Goal: Information Seeking & Learning: Find specific fact

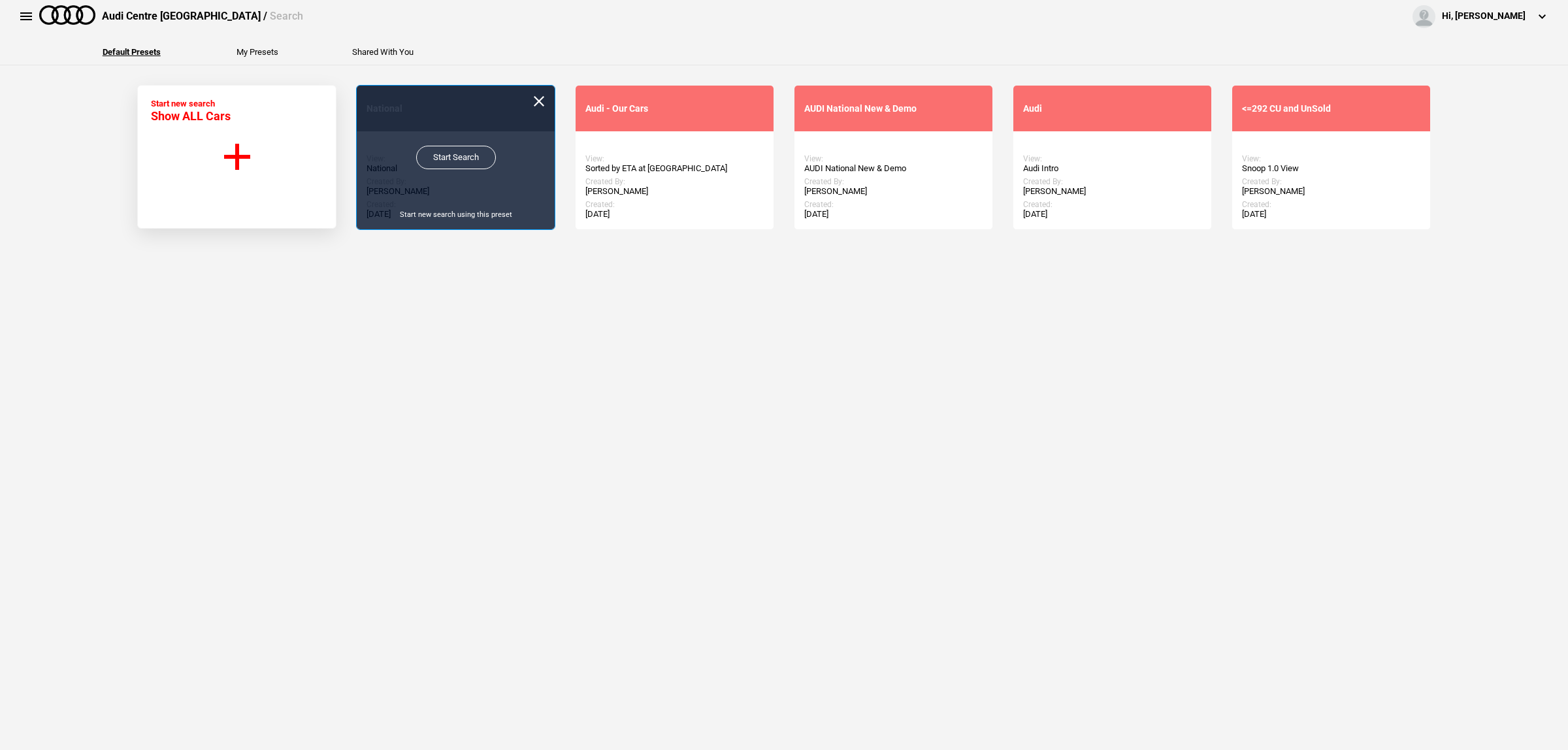
click at [441, 161] on link "Start Search" at bounding box center [455, 157] width 80 height 24
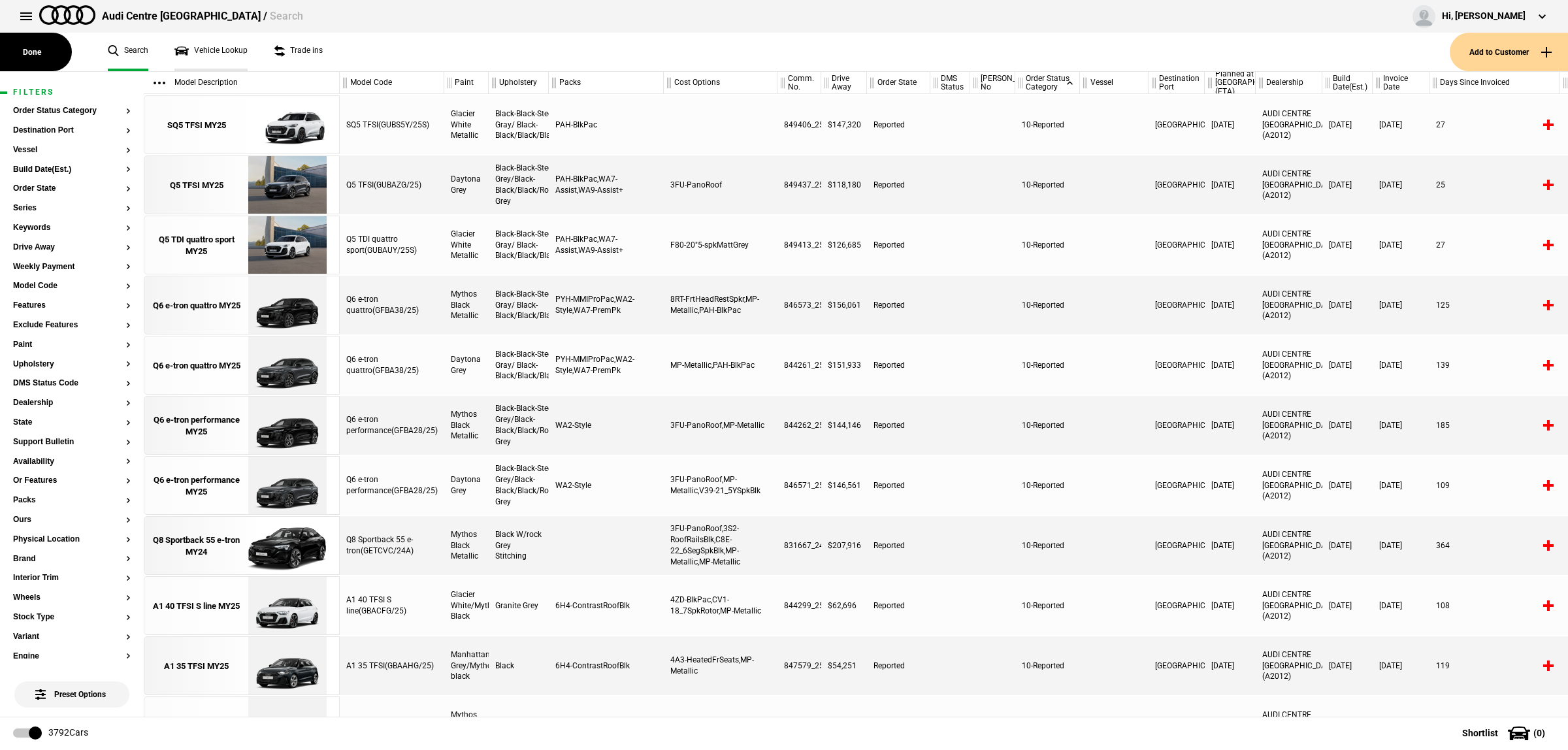
click at [226, 53] on link "Vehicle Lookup" at bounding box center [211, 52] width 74 height 39
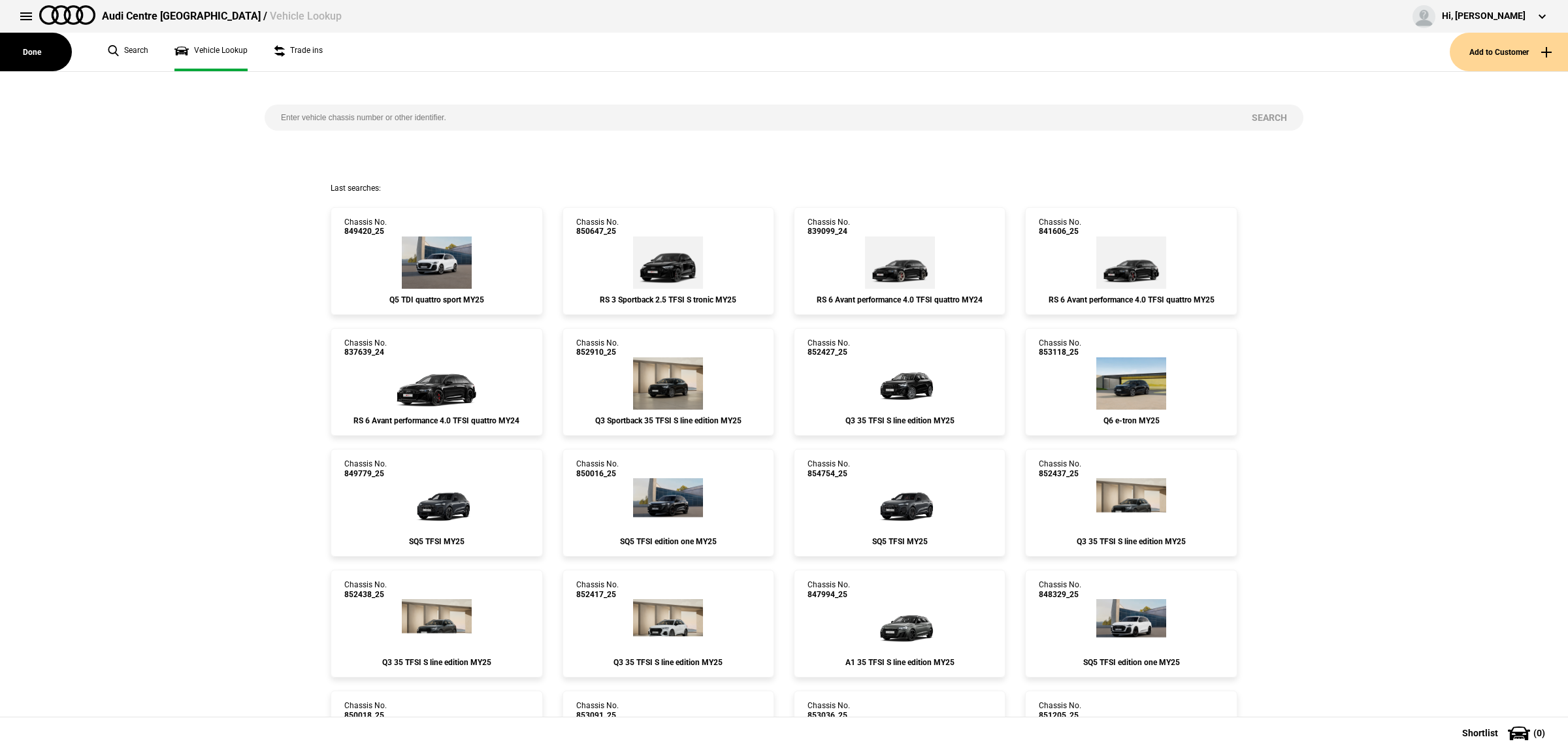
click at [313, 103] on div "Search" at bounding box center [784, 127] width 1058 height 111
click at [315, 106] on input "search" at bounding box center [749, 117] width 971 height 26
click at [320, 116] on input "search" at bounding box center [749, 117] width 971 height 26
paste input "850385"
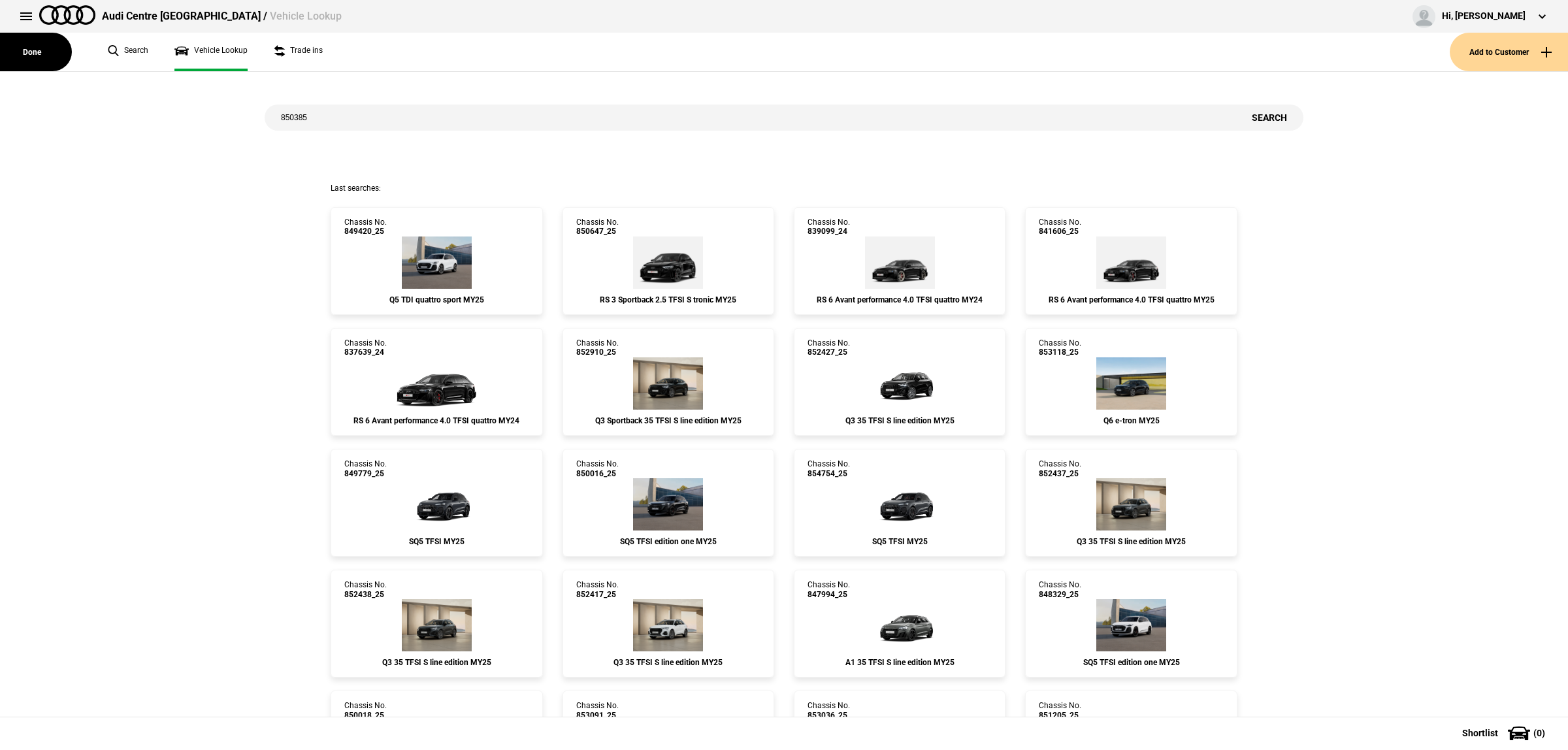
type input "850385"
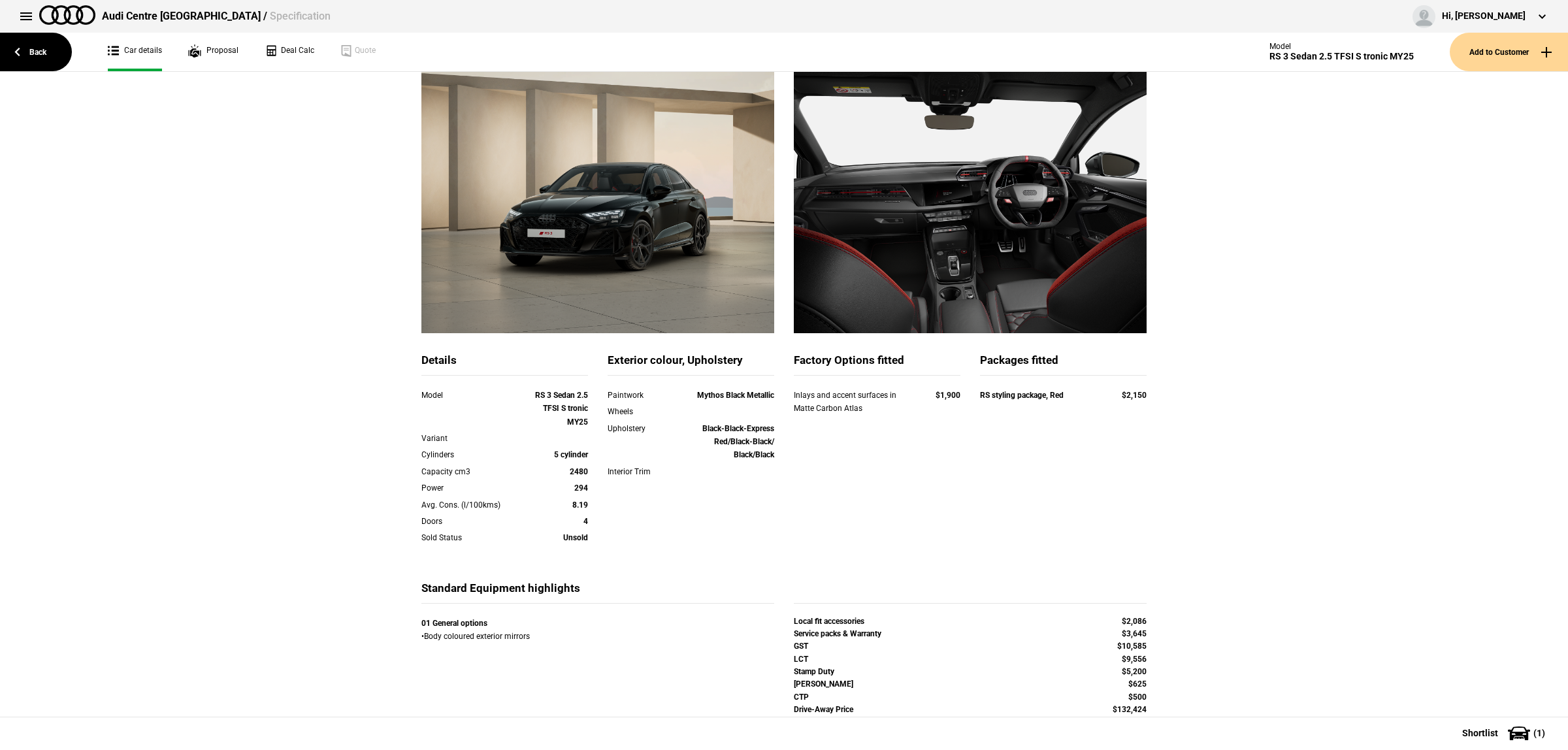
scroll to position [82, 0]
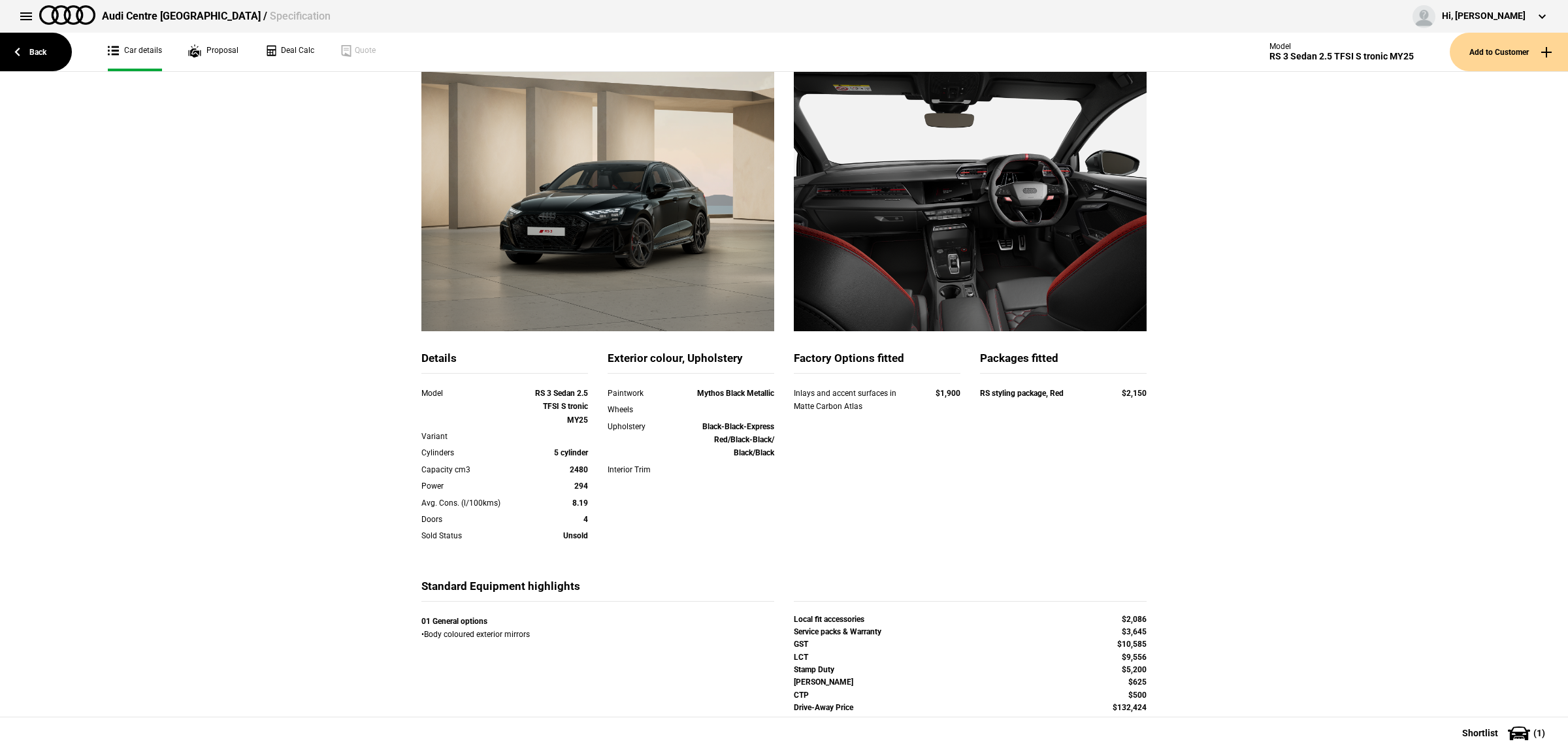
click at [1202, 128] on div "Details Model RS 3 Sedan 2.5 TFSI S tronic MY25 Variant Cylinders 5 cylinder Ca…" at bounding box center [784, 407] width 1568 height 682
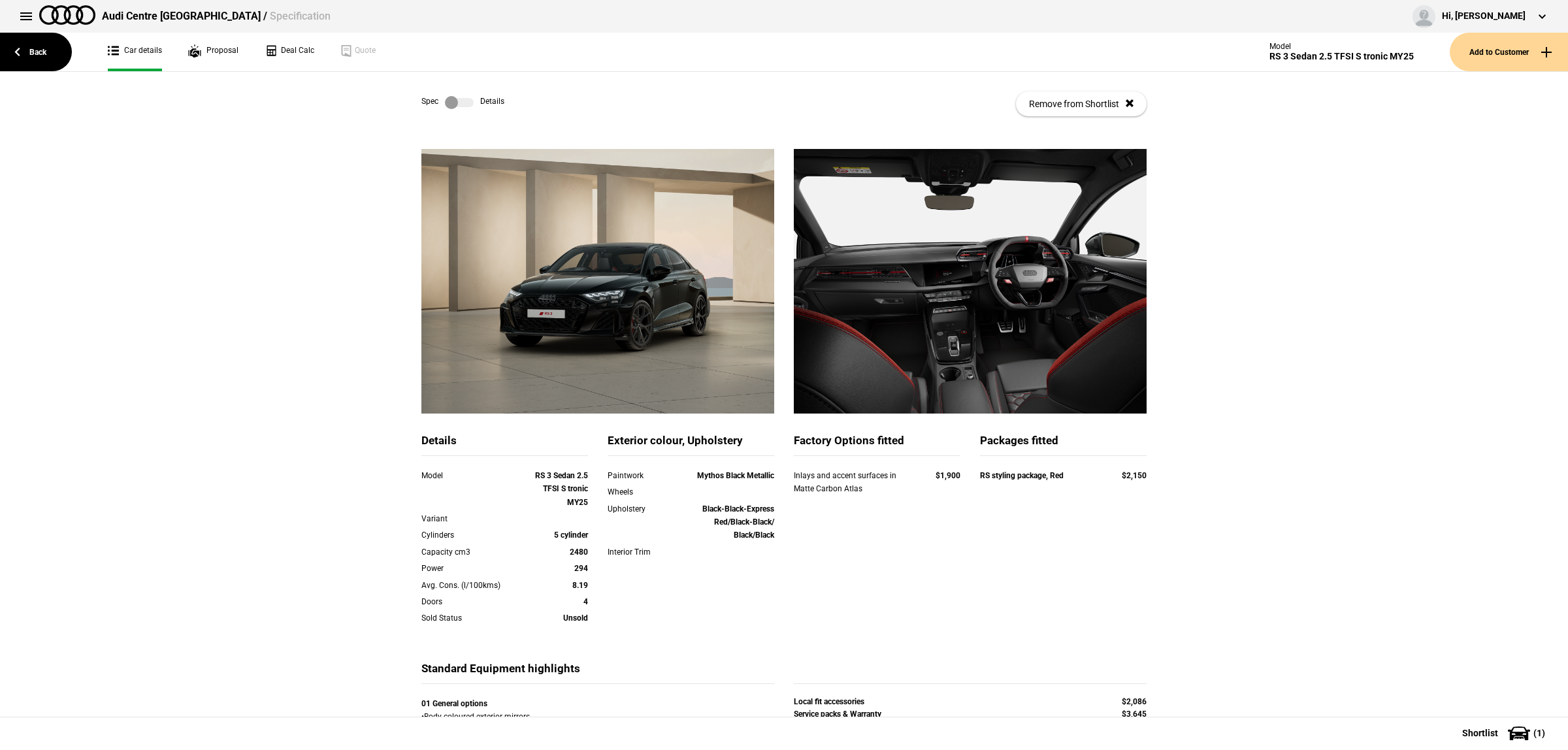
click at [451, 107] on label at bounding box center [459, 102] width 29 height 13
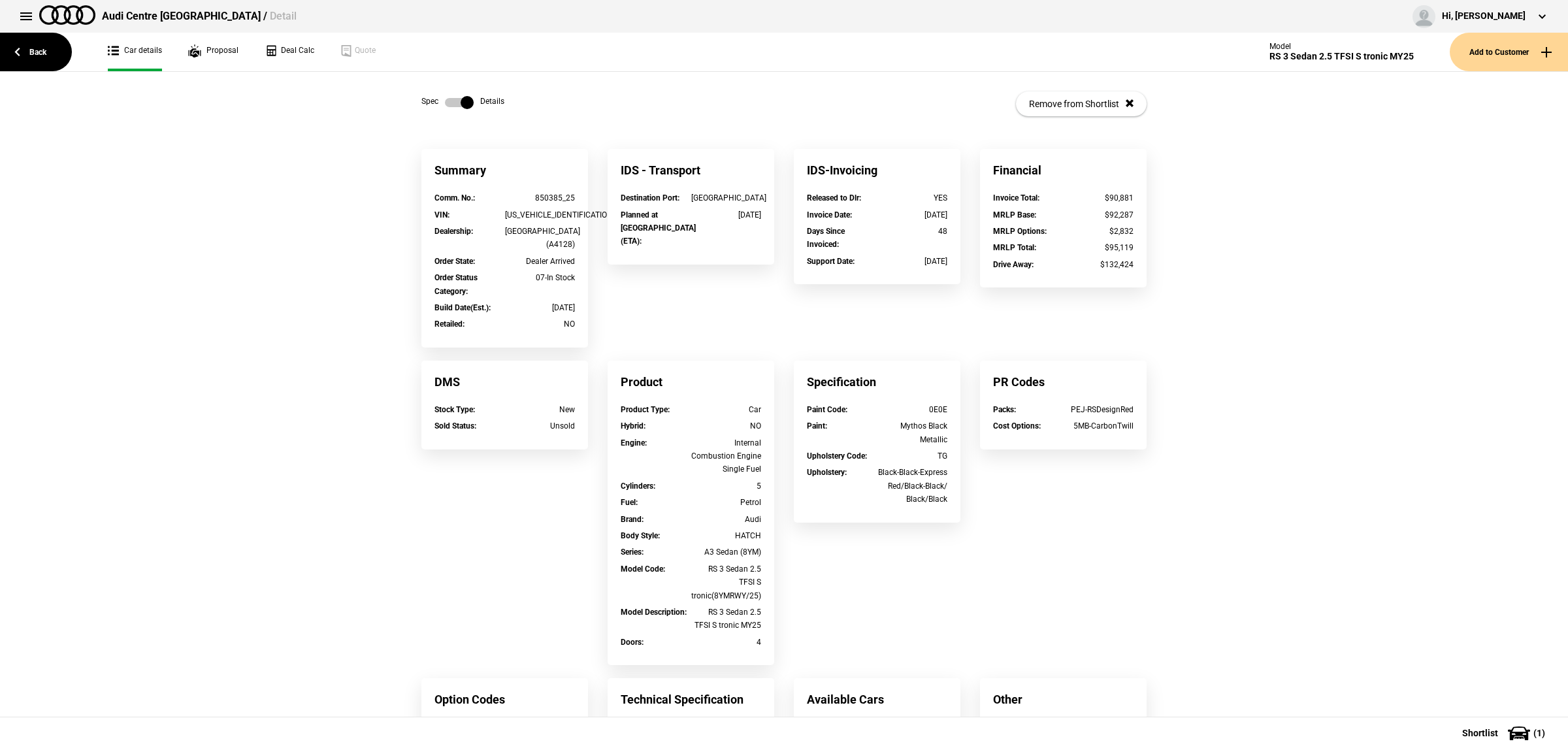
click at [544, 193] on div "850385_25" at bounding box center [540, 198] width 71 height 13
drag, startPoint x: 557, startPoint y: 198, endPoint x: 517, endPoint y: 203, distance: 40.3
click at [517, 203] on div "850385_25" at bounding box center [540, 198] width 71 height 13
copy div "850385"
drag, startPoint x: 1396, startPoint y: 335, endPoint x: 595, endPoint y: 197, distance: 812.8
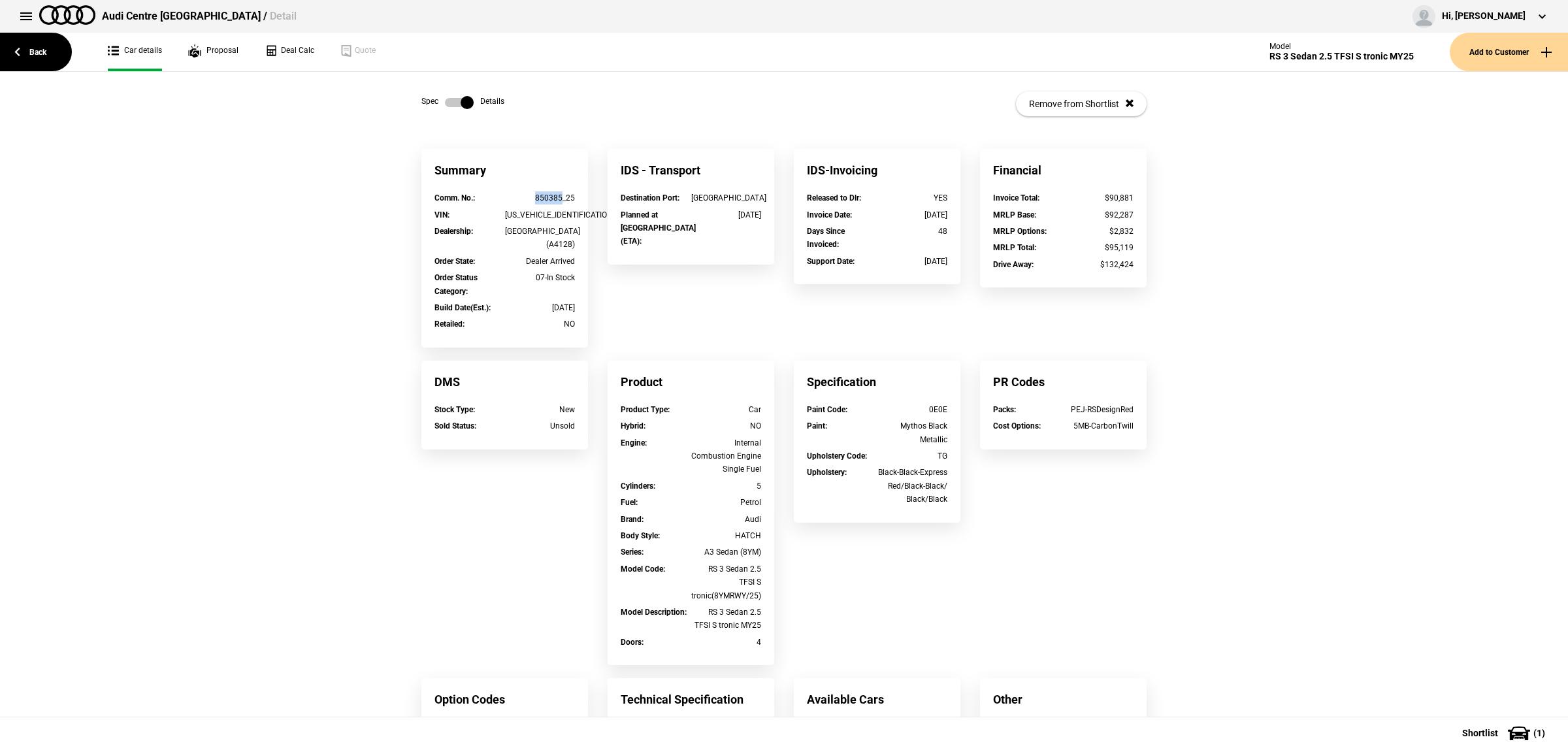
click at [1396, 335] on div "Summary Comm. No. : 850385_25 VIN : WUAZZZGYXSA909697 Dealership : AUDI CENTRE …" at bounding box center [784, 519] width 1568 height 740
click at [447, 107] on label at bounding box center [459, 102] width 29 height 13
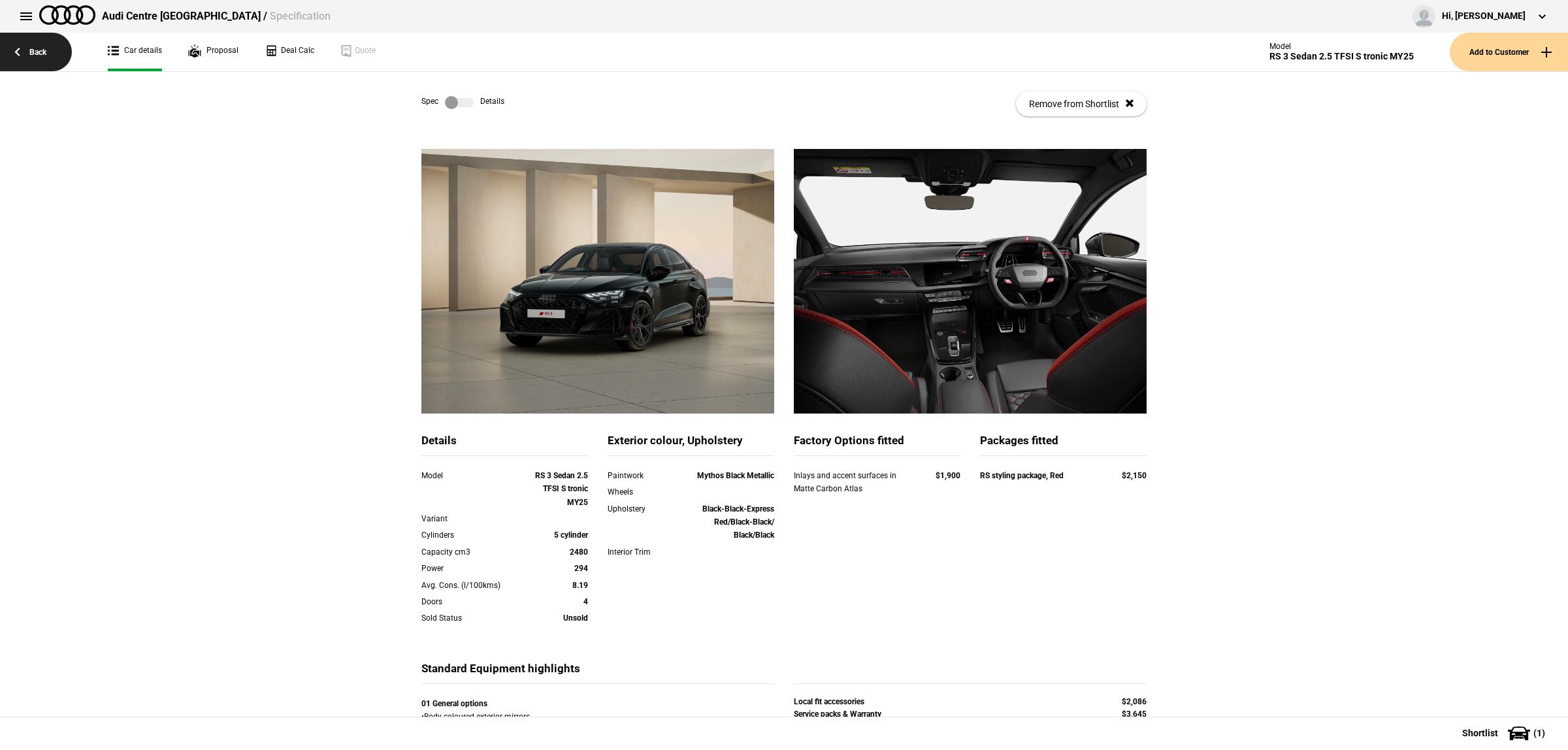
click at [64, 57] on link "Back" at bounding box center [36, 52] width 72 height 39
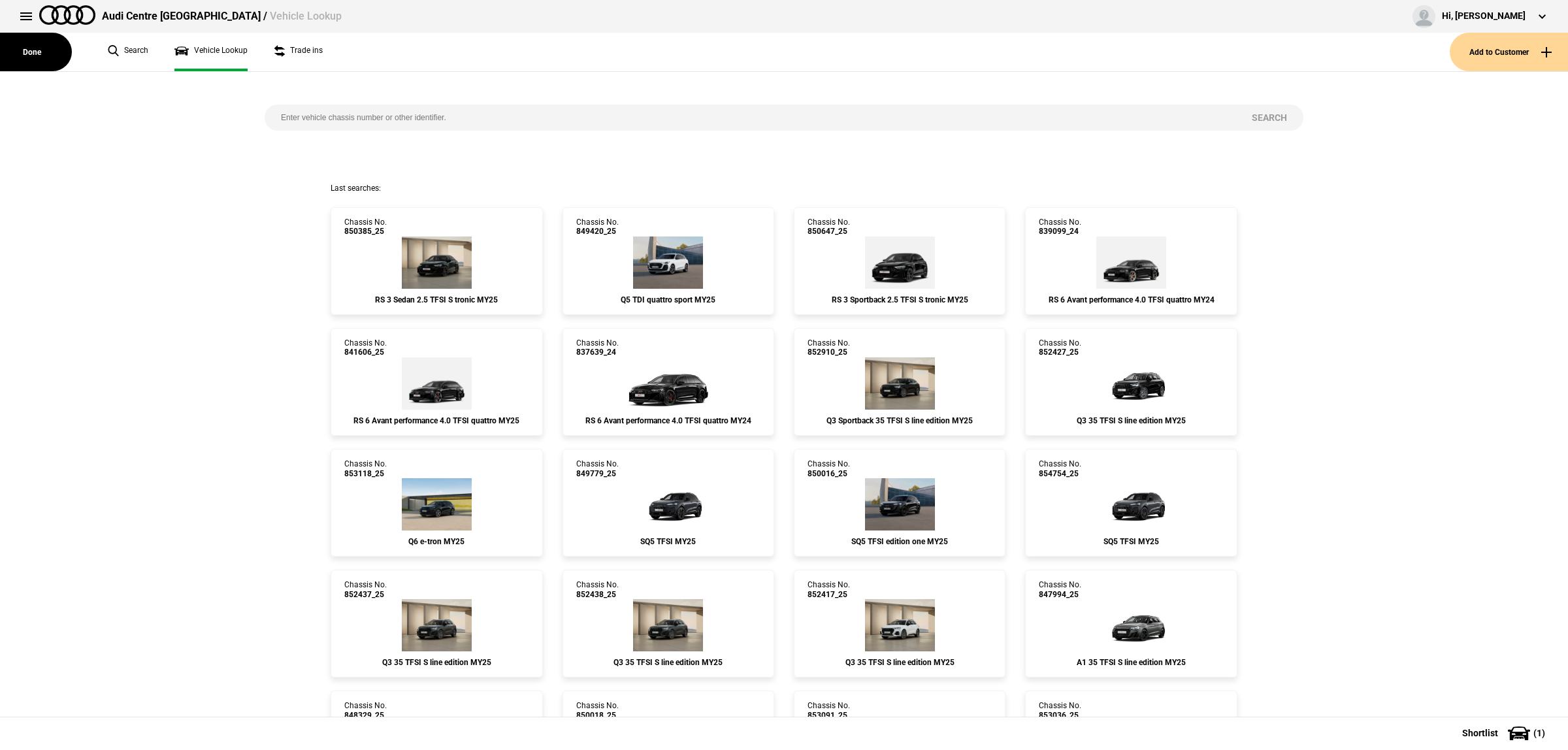
click at [441, 123] on input "search" at bounding box center [749, 117] width 971 height 26
paste input "852658"
type input "852658"
click at [1262, 125] on button "Search" at bounding box center [1269, 117] width 68 height 26
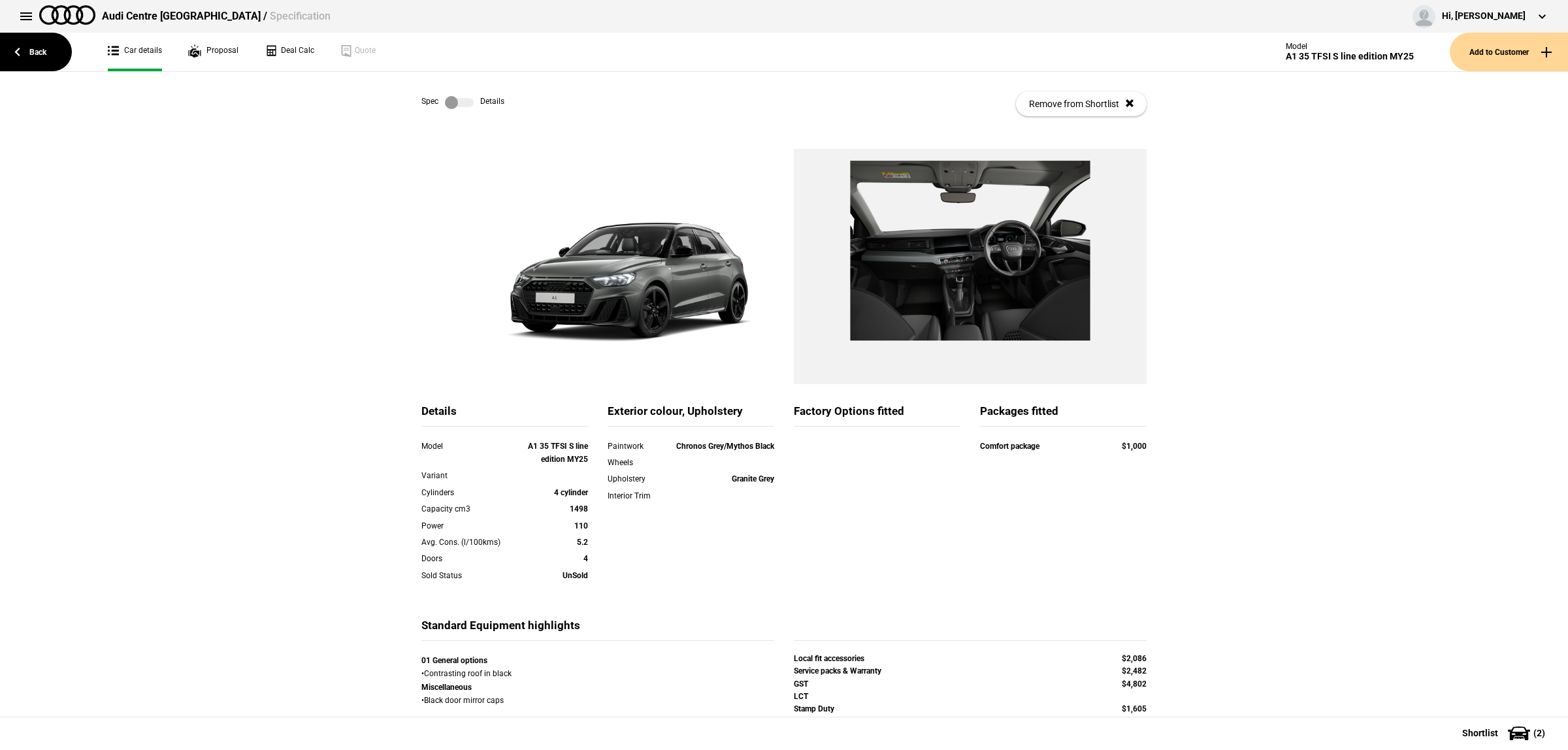
click at [462, 106] on label at bounding box center [459, 102] width 29 height 13
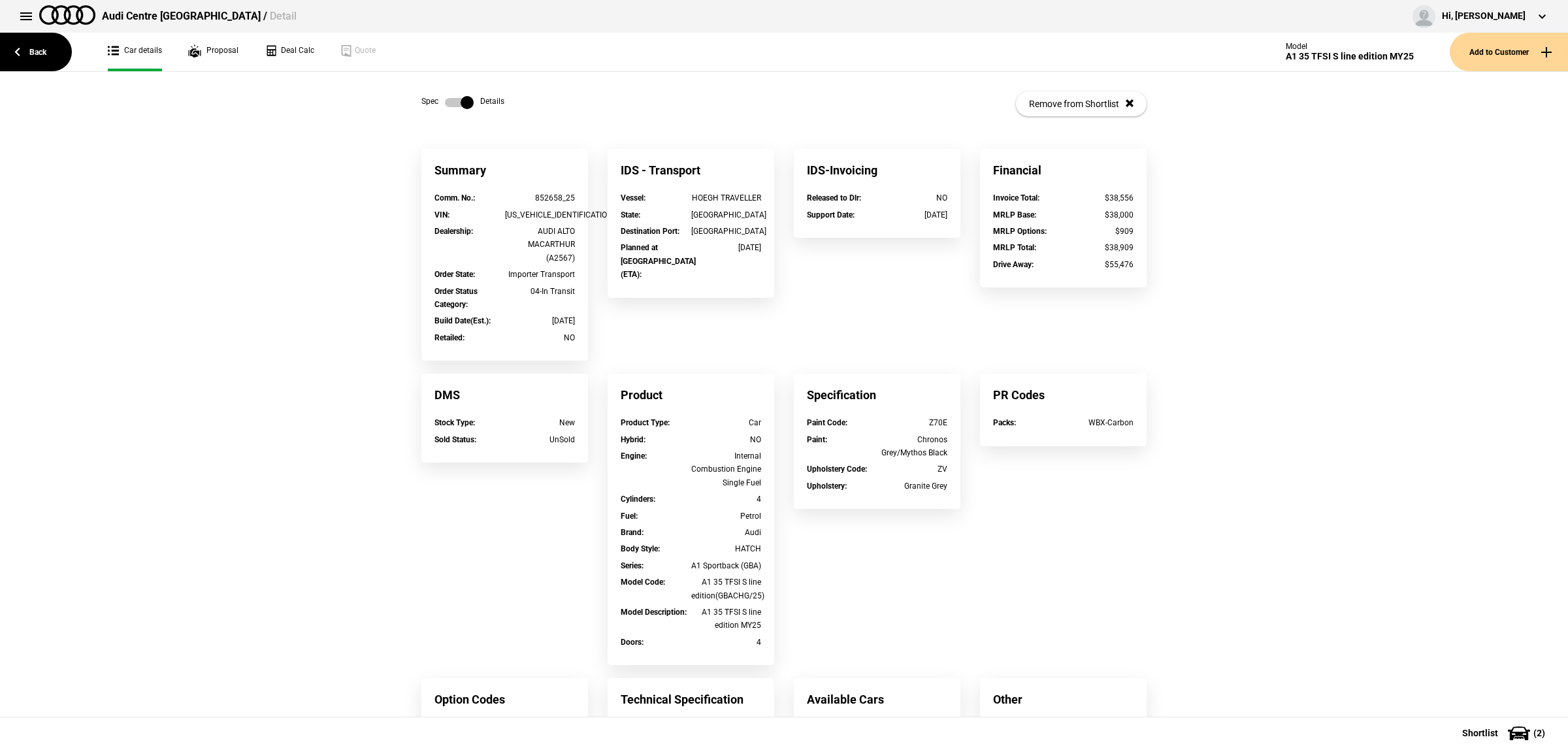
click at [462, 106] on label at bounding box center [459, 102] width 29 height 13
